Goal: Information Seeking & Learning: Learn about a topic

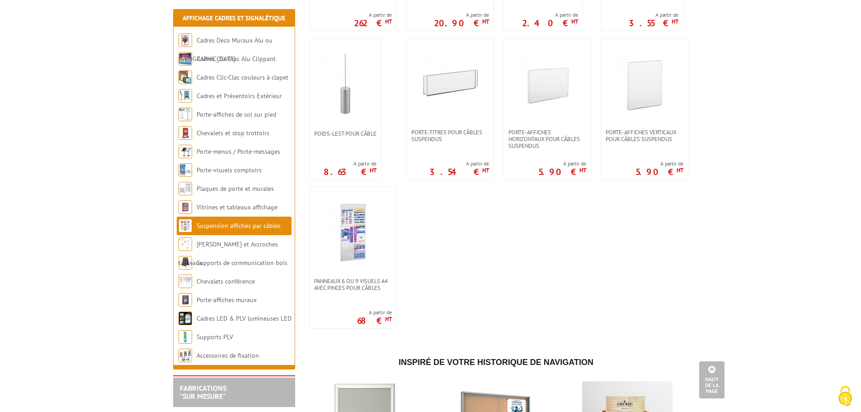
scroll to position [768, 0]
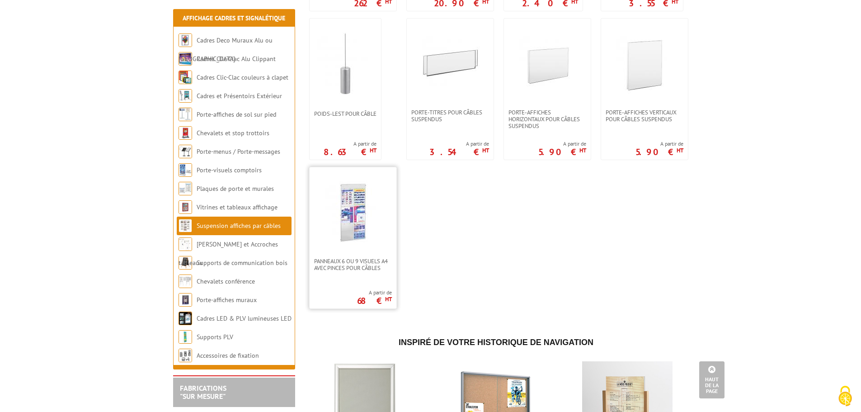
click at [350, 207] on img at bounding box center [352, 212] width 63 height 63
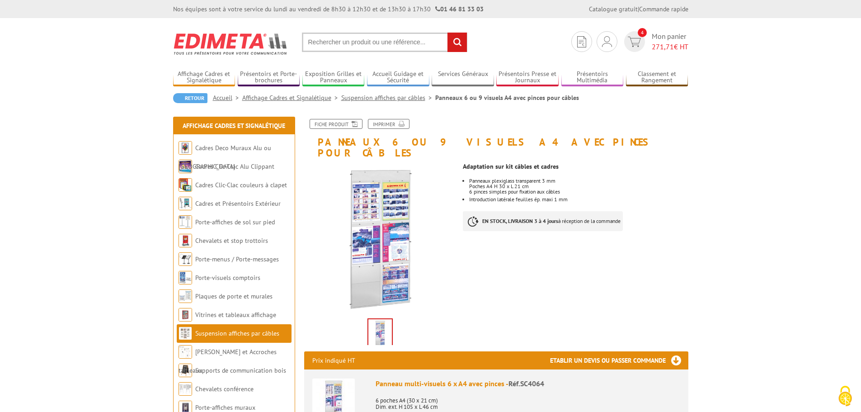
click at [395, 206] on img at bounding box center [380, 239] width 152 height 152
click at [381, 323] on img at bounding box center [379, 333] width 23 height 28
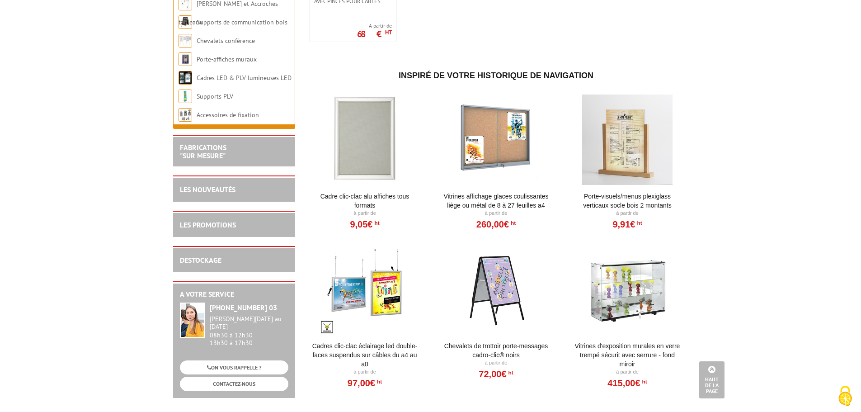
scroll to position [994, 0]
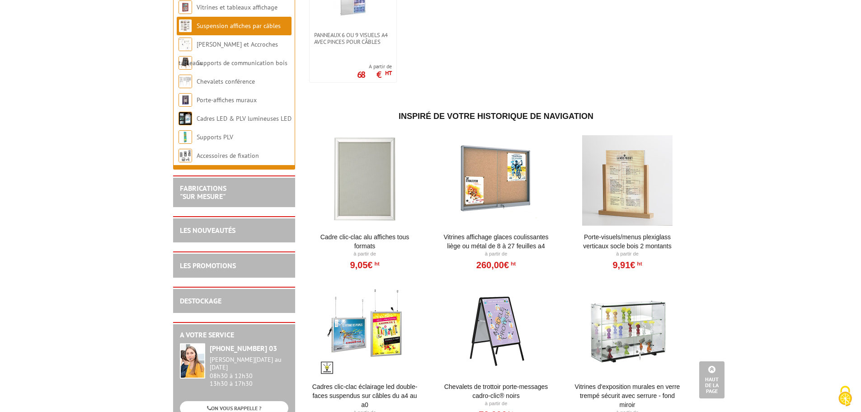
click at [372, 176] on div at bounding box center [365, 180] width 112 height 90
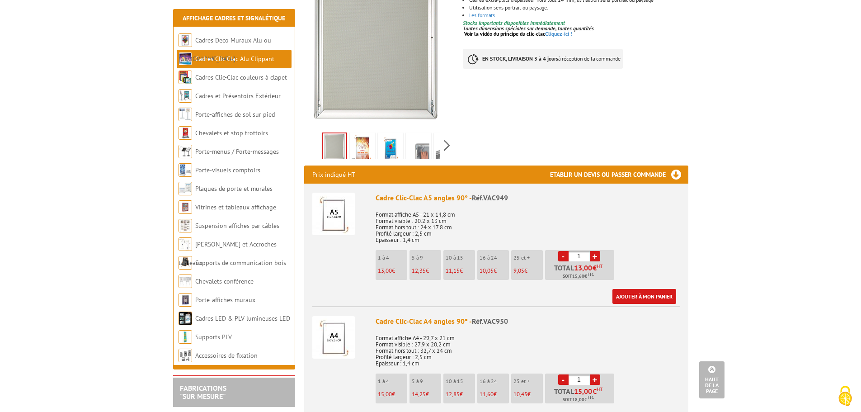
scroll to position [181, 0]
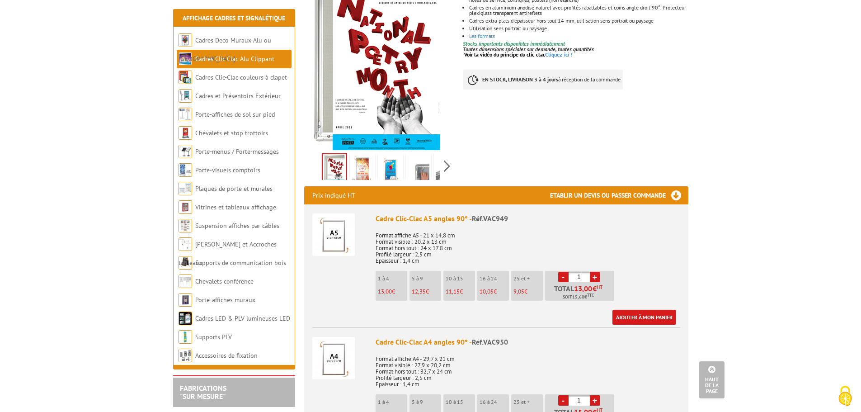
click at [448, 166] on div "Previous Next" at bounding box center [380, 166] width 152 height 32
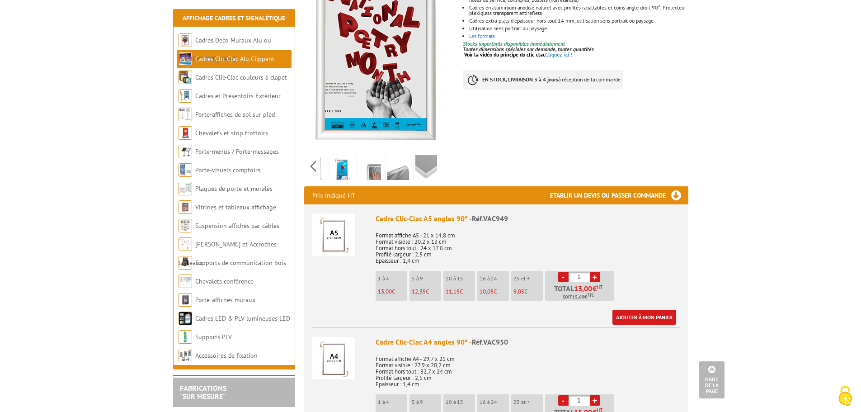
click at [395, 170] on img at bounding box center [398, 169] width 22 height 28
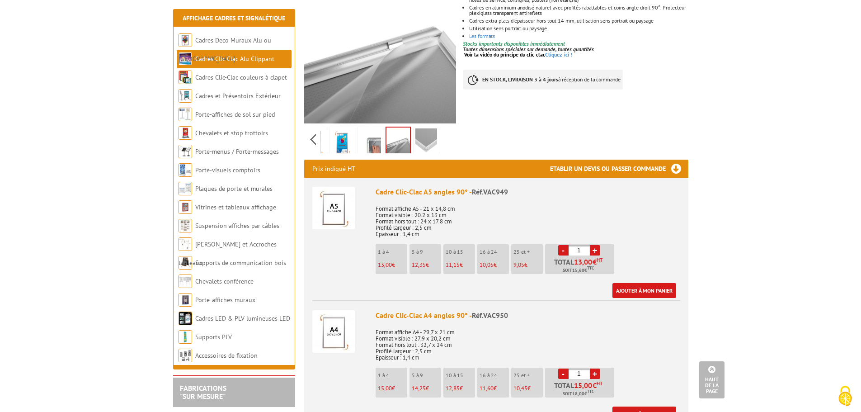
click at [426, 143] on img at bounding box center [426, 142] width 22 height 28
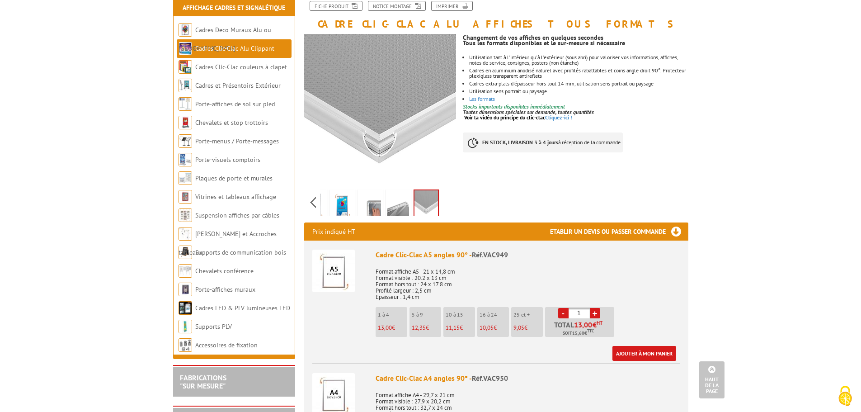
scroll to position [45, 0]
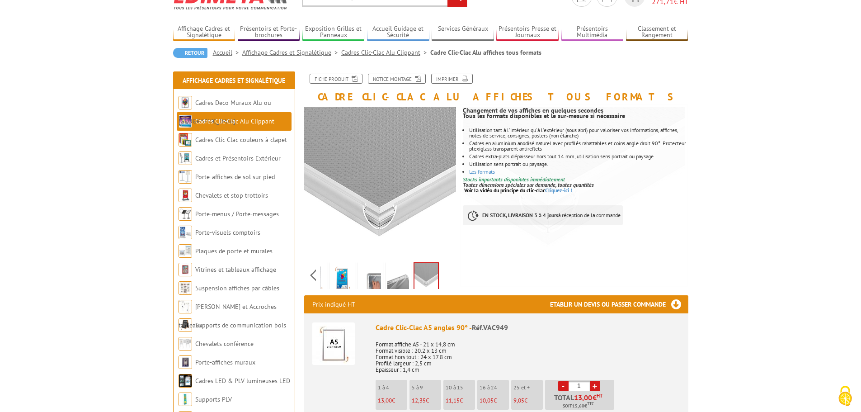
click at [398, 280] on img at bounding box center [398, 278] width 22 height 28
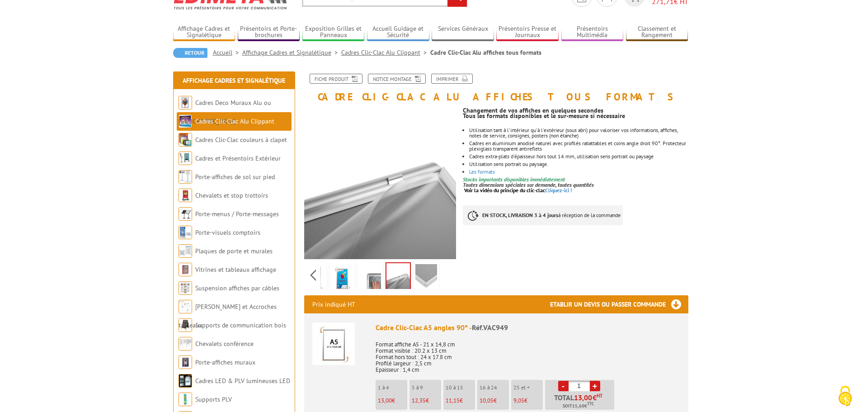
click at [374, 275] on img at bounding box center [370, 278] width 22 height 28
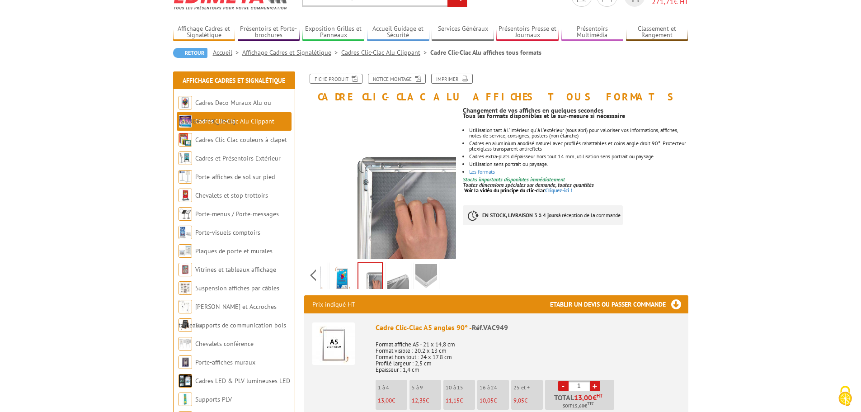
click at [341, 271] on img at bounding box center [342, 278] width 22 height 28
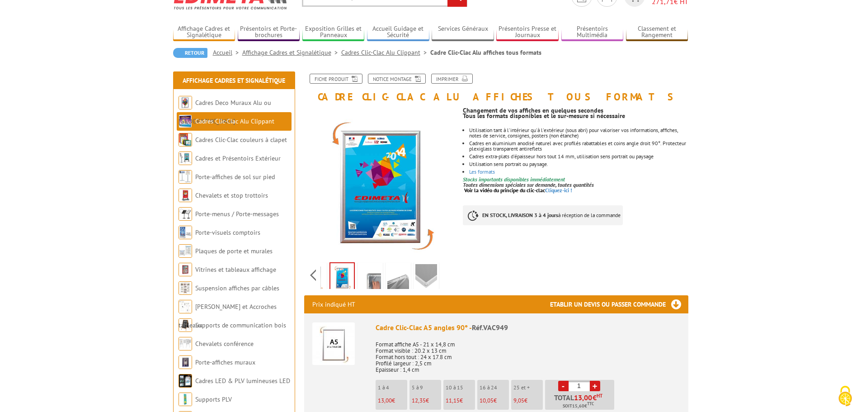
click at [318, 271] on div "Previous Next" at bounding box center [380, 275] width 152 height 32
click at [316, 271] on div "Previous Next" at bounding box center [380, 275] width 152 height 32
click at [354, 277] on img at bounding box center [363, 278] width 22 height 28
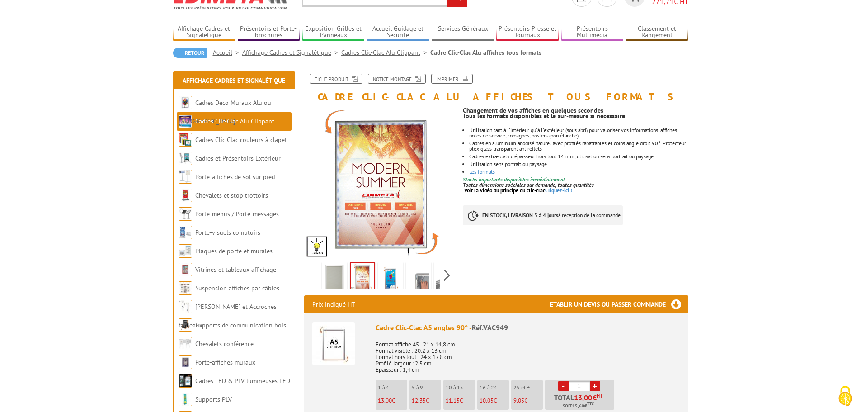
click at [333, 275] on img at bounding box center [335, 278] width 22 height 28
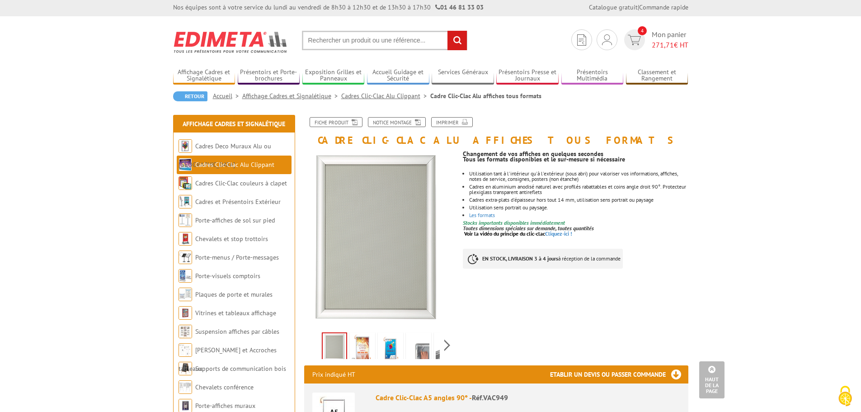
scroll to position [0, 0]
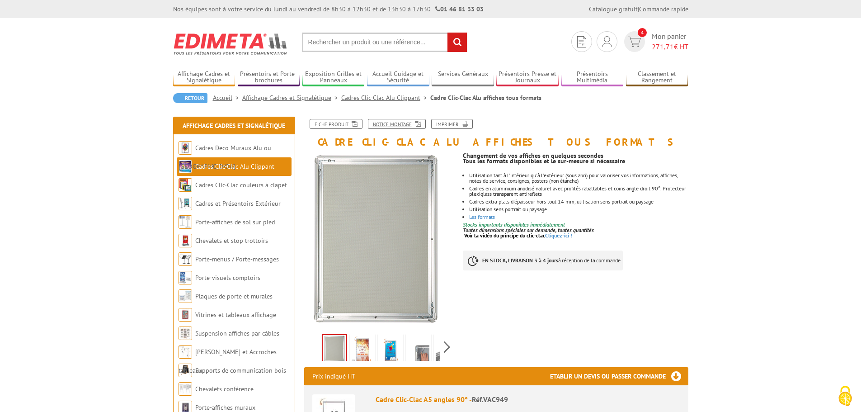
click at [394, 122] on link "Notice Montage" at bounding box center [397, 124] width 58 height 10
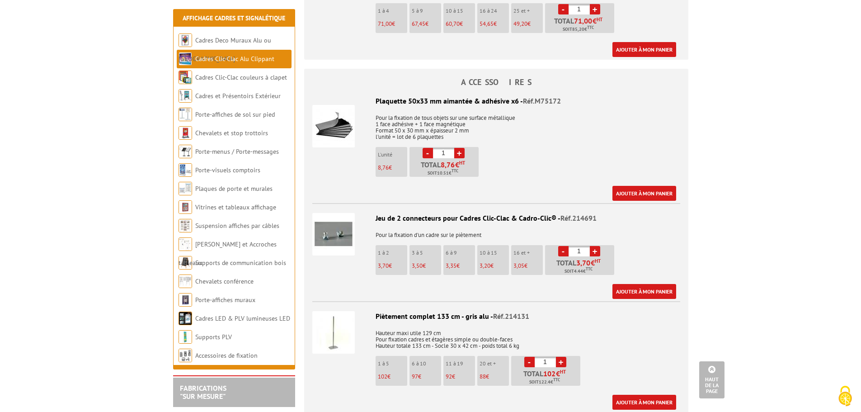
scroll to position [1853, 0]
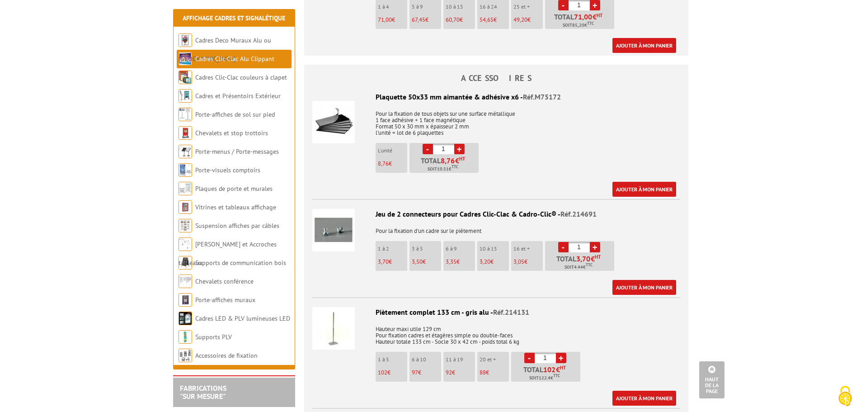
click at [333, 131] on img at bounding box center [333, 122] width 42 height 42
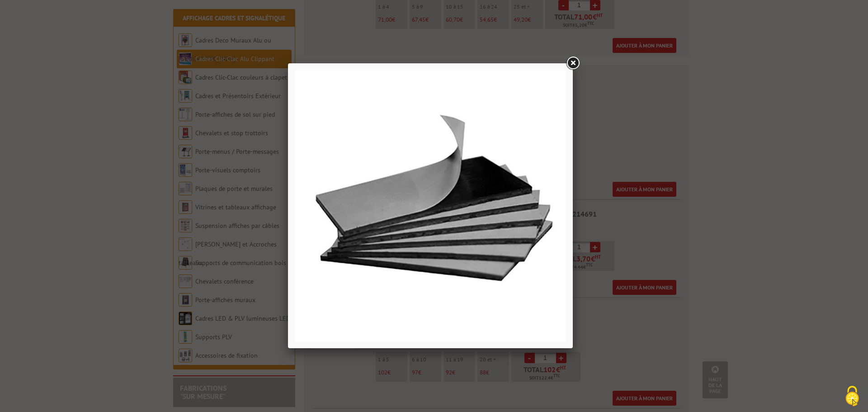
click at [571, 60] on link at bounding box center [572, 63] width 16 height 16
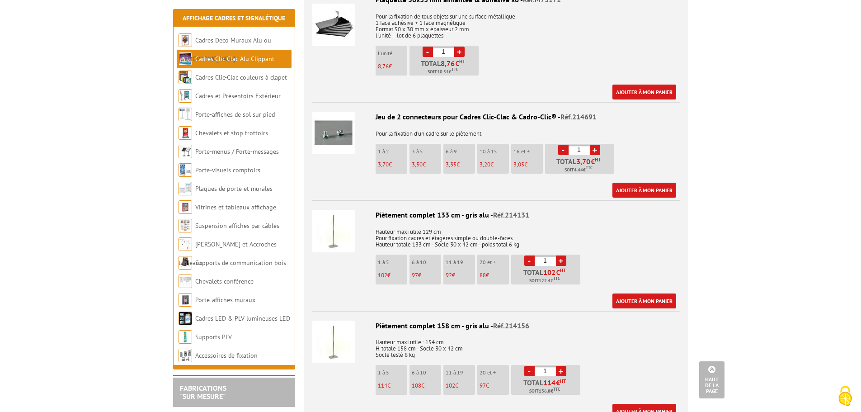
scroll to position [1943, 0]
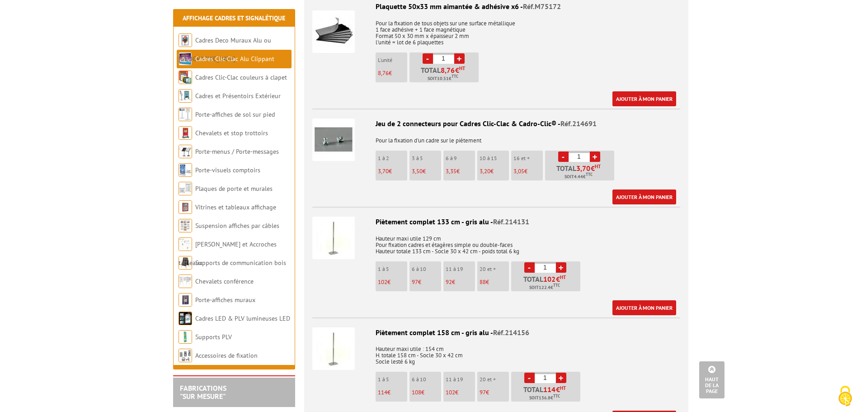
click at [338, 134] on img at bounding box center [333, 139] width 42 height 42
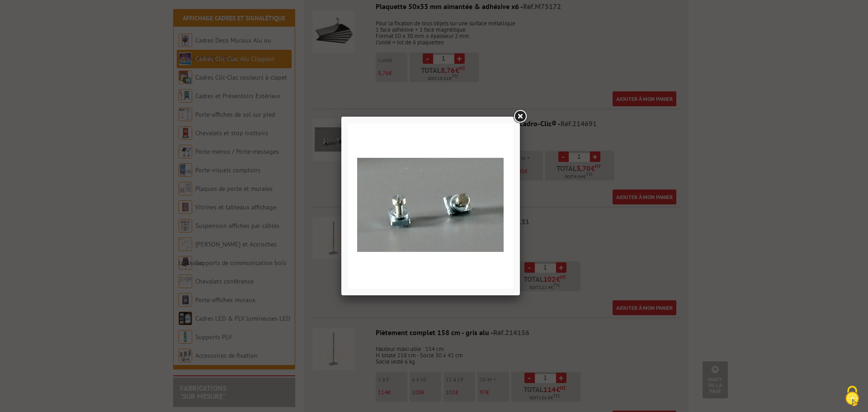
click at [522, 118] on link at bounding box center [520, 116] width 16 height 16
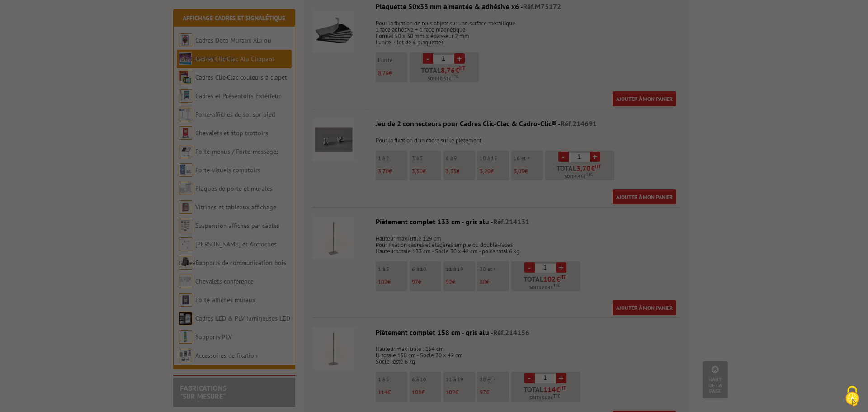
click at [512, 124] on div at bounding box center [434, 206] width 868 height 412
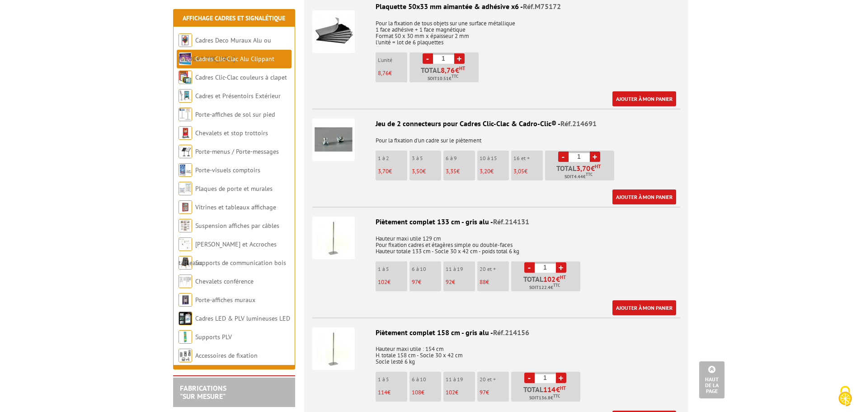
click at [481, 124] on div "Jeu de 2 connecteurs pour Cadres Clic-Clac & Cadro-Clic® - Réf.214691" at bounding box center [496, 123] width 368 height 10
drag, startPoint x: 379, startPoint y: 121, endPoint x: 625, endPoint y: 125, distance: 246.3
click at [592, 122] on div "Jeu de 2 connecteurs pour Cadres Clic-Clac & Cadro-Clic® - Réf.214691" at bounding box center [496, 123] width 368 height 10
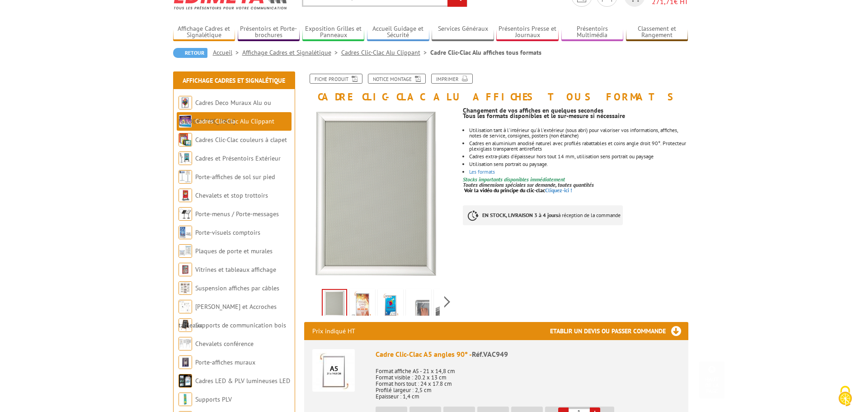
scroll to position [0, 0]
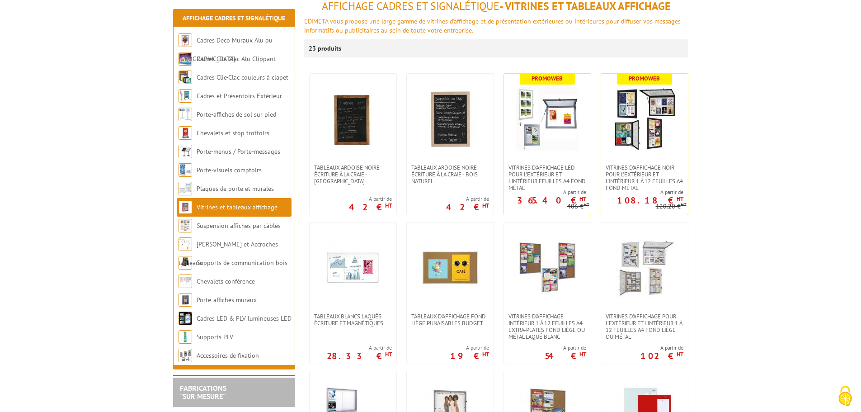
scroll to position [136, 0]
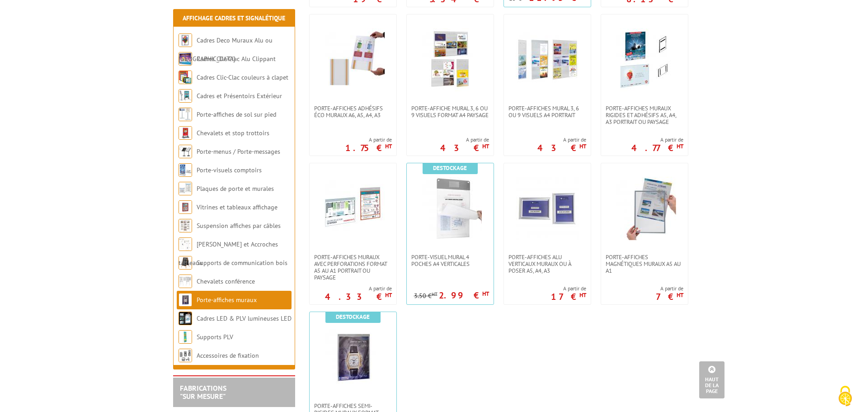
scroll to position [678, 0]
